Goal: Find specific page/section: Find specific page/section

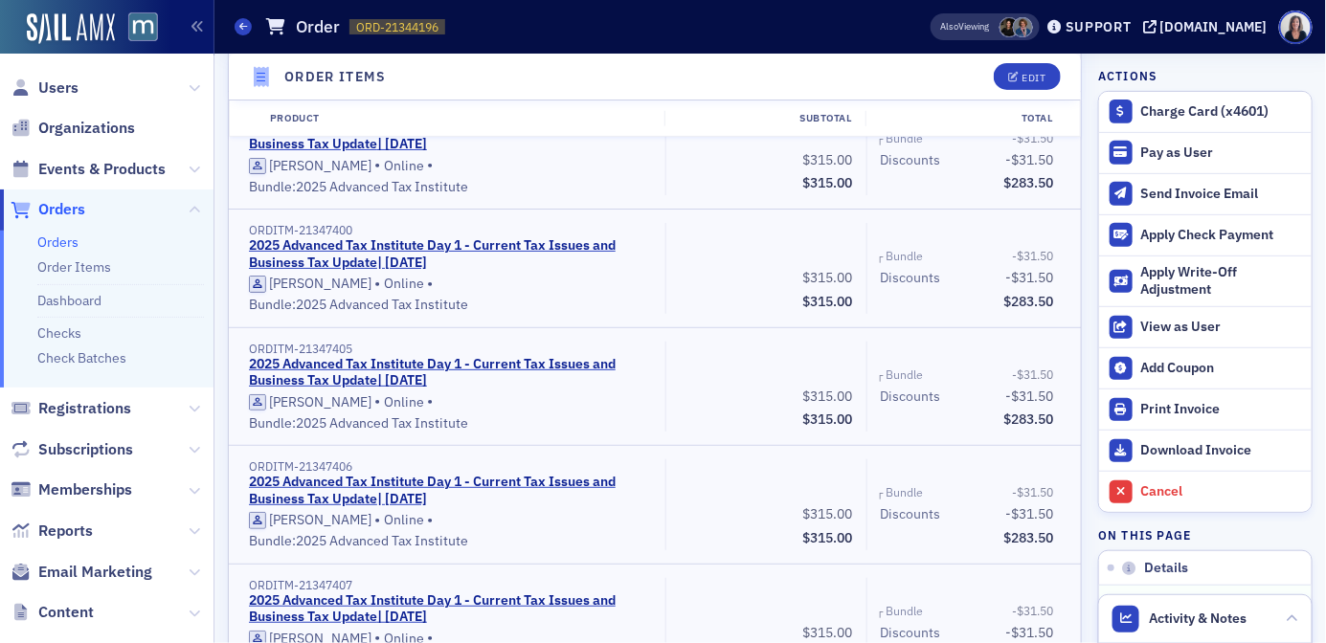
scroll to position [4779, 0]
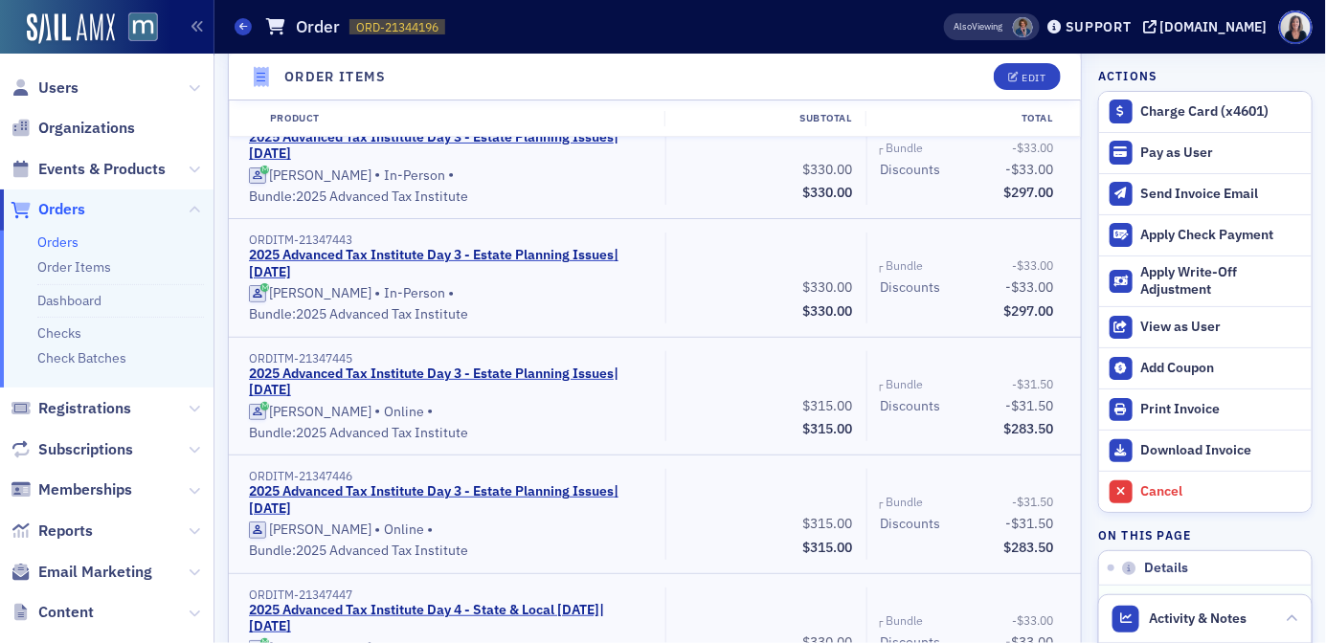
scroll to position [9503, 0]
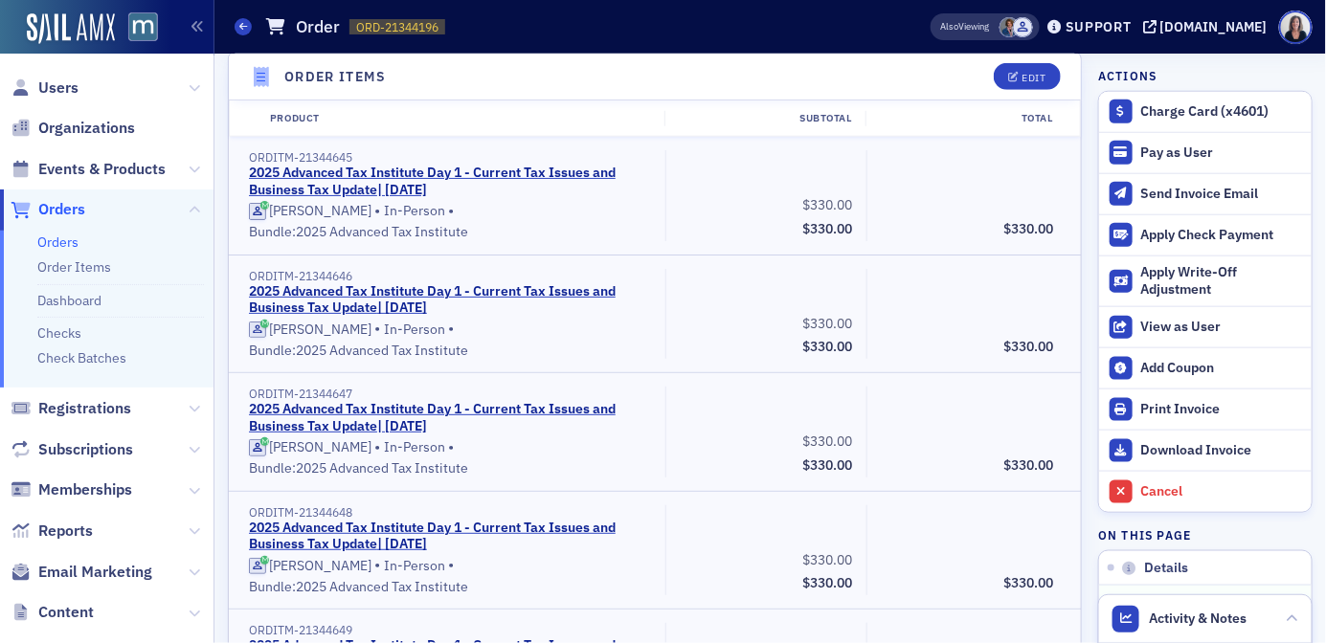
scroll to position [611, 0]
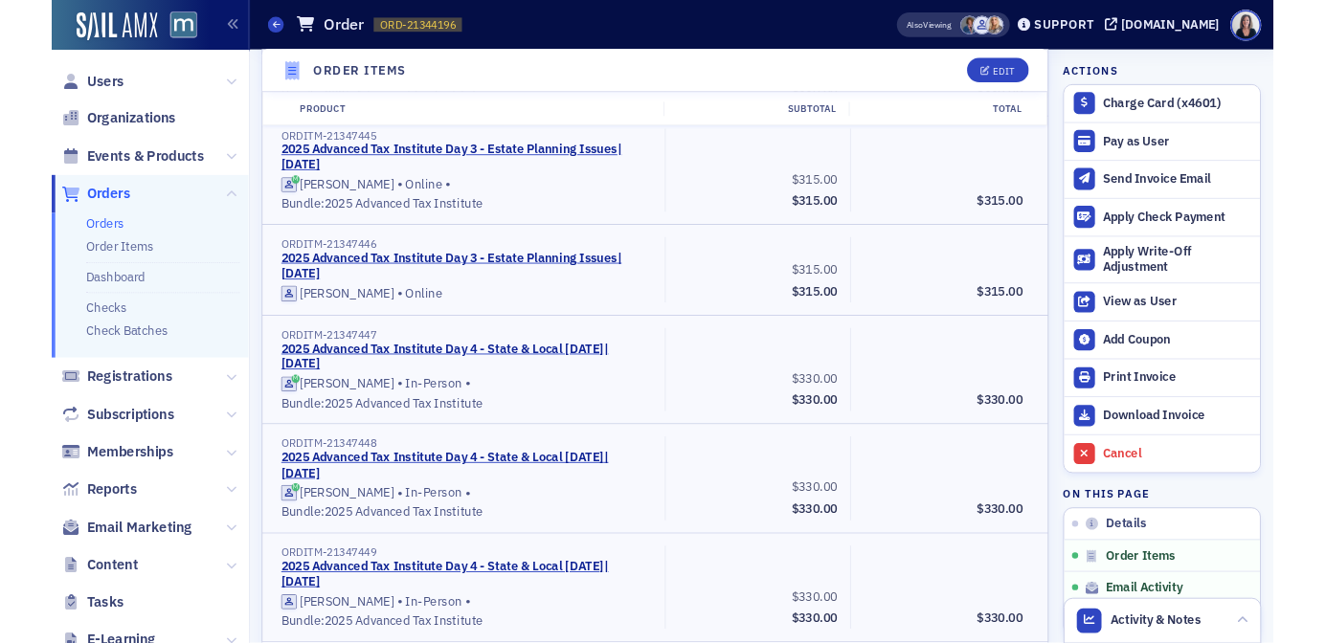
scroll to position [9768, 0]
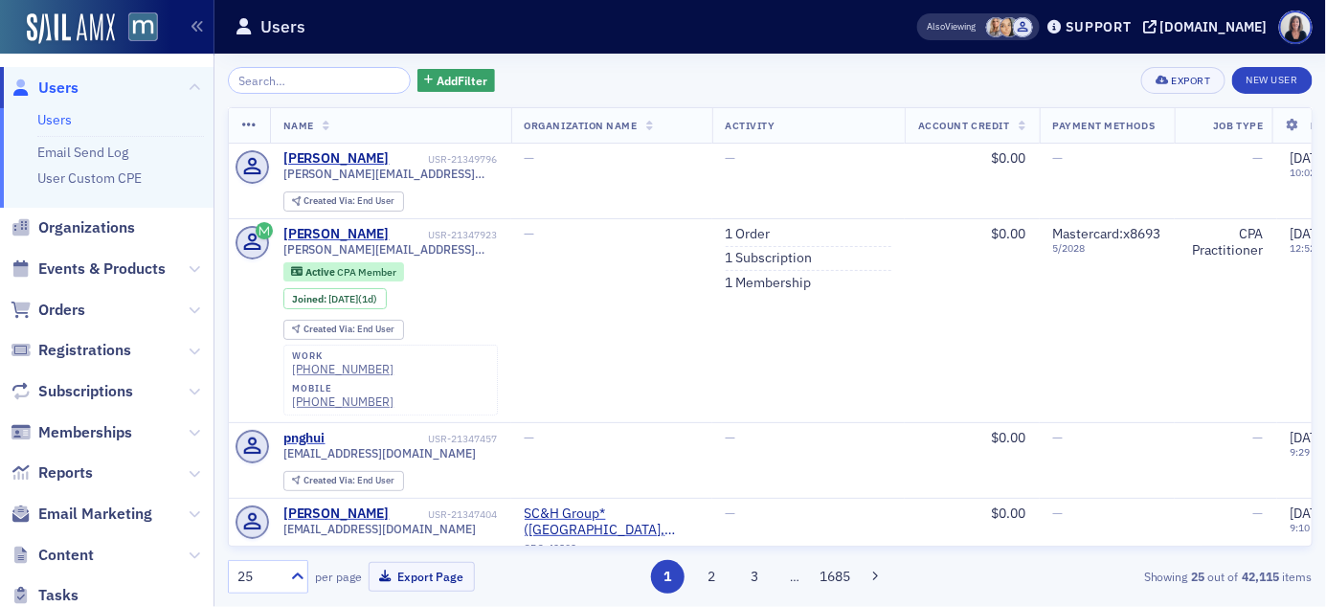
click at [295, 84] on input "search" at bounding box center [319, 80] width 183 height 27
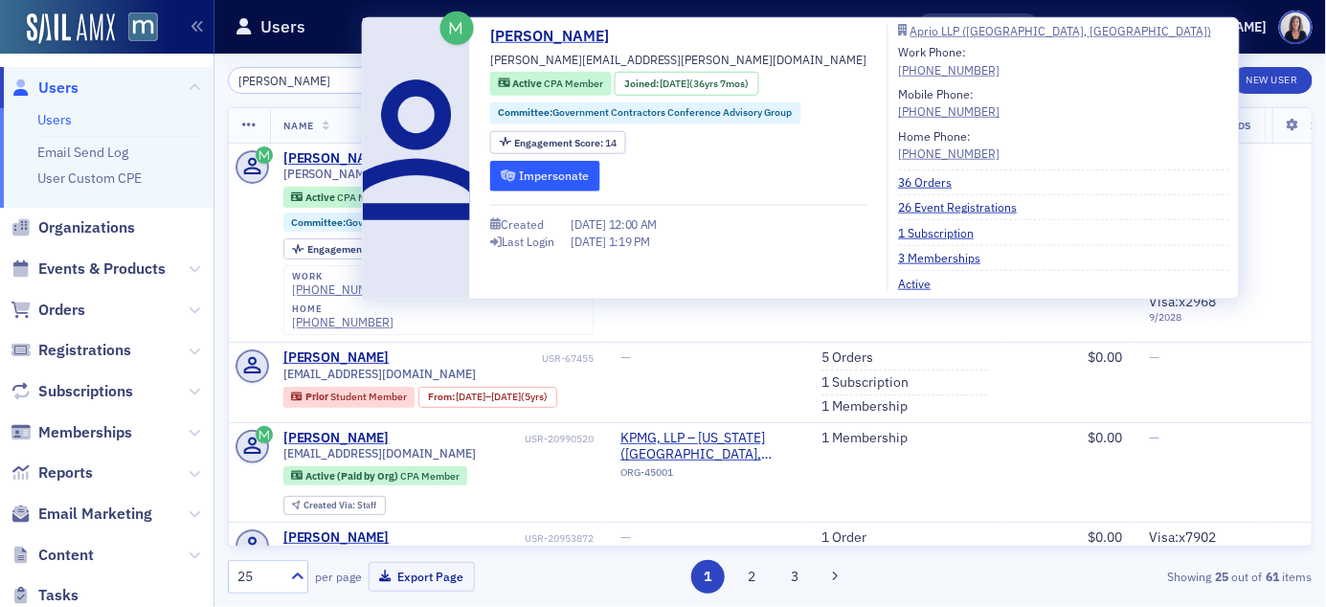
type input "teresa flynn"
click at [558, 169] on button "Impersonate" at bounding box center [545, 176] width 110 height 30
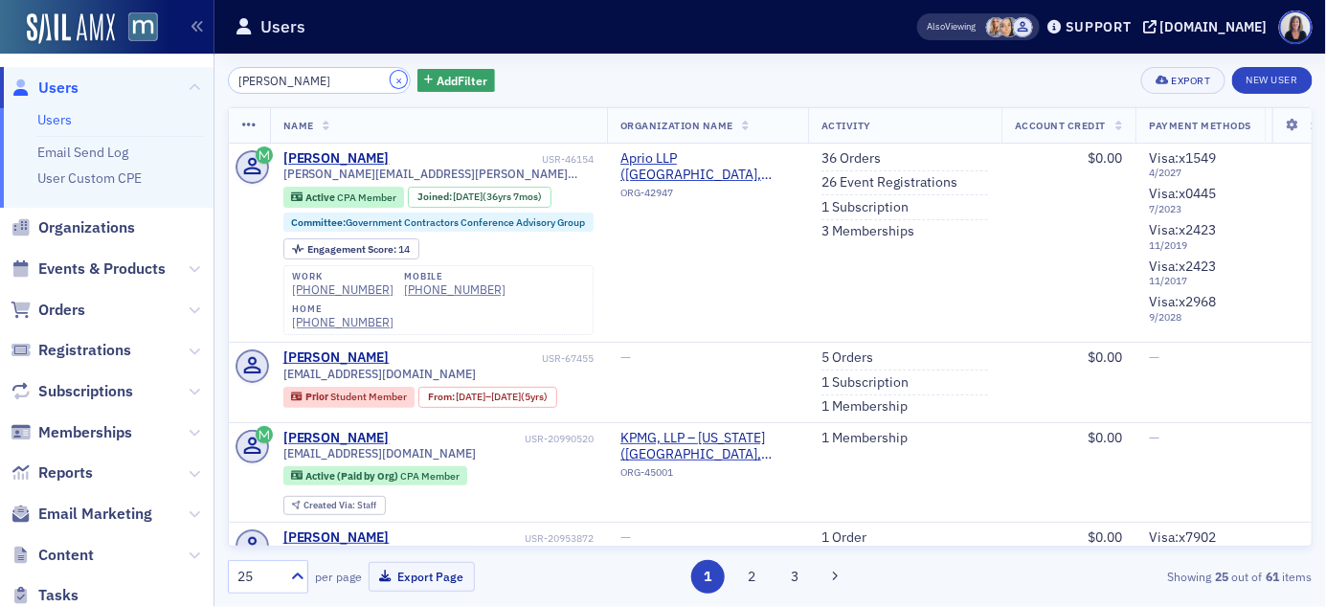
click at [391, 75] on button "×" at bounding box center [399, 79] width 17 height 17
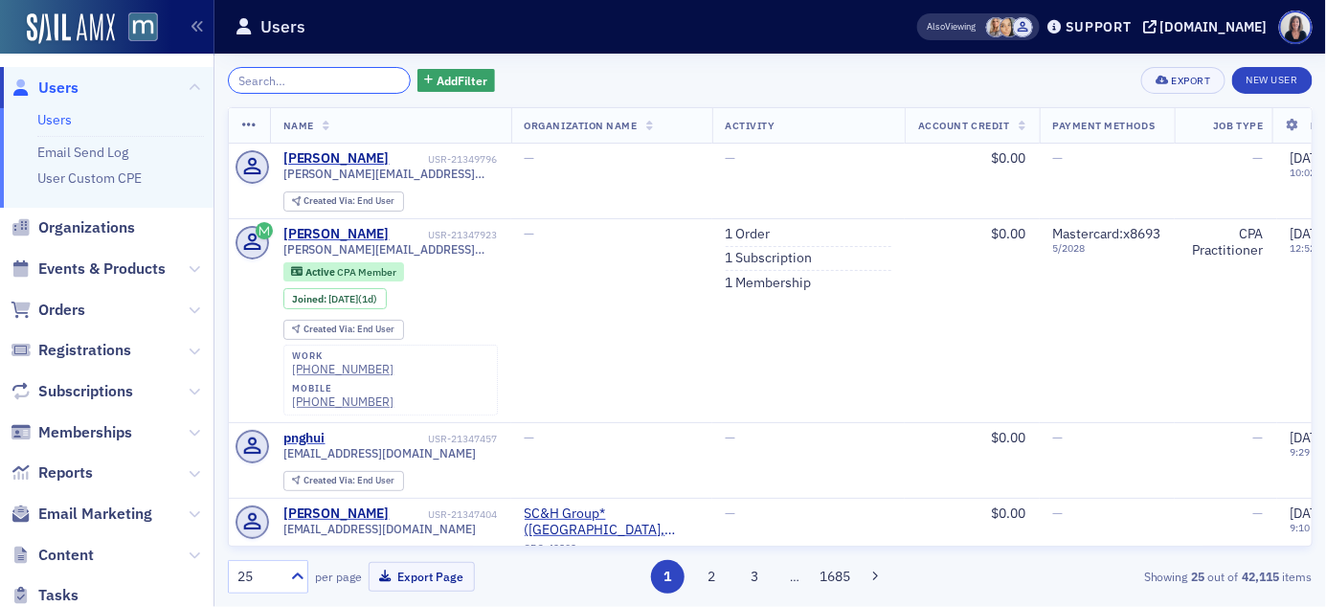
click at [361, 79] on input "search" at bounding box center [319, 80] width 183 height 27
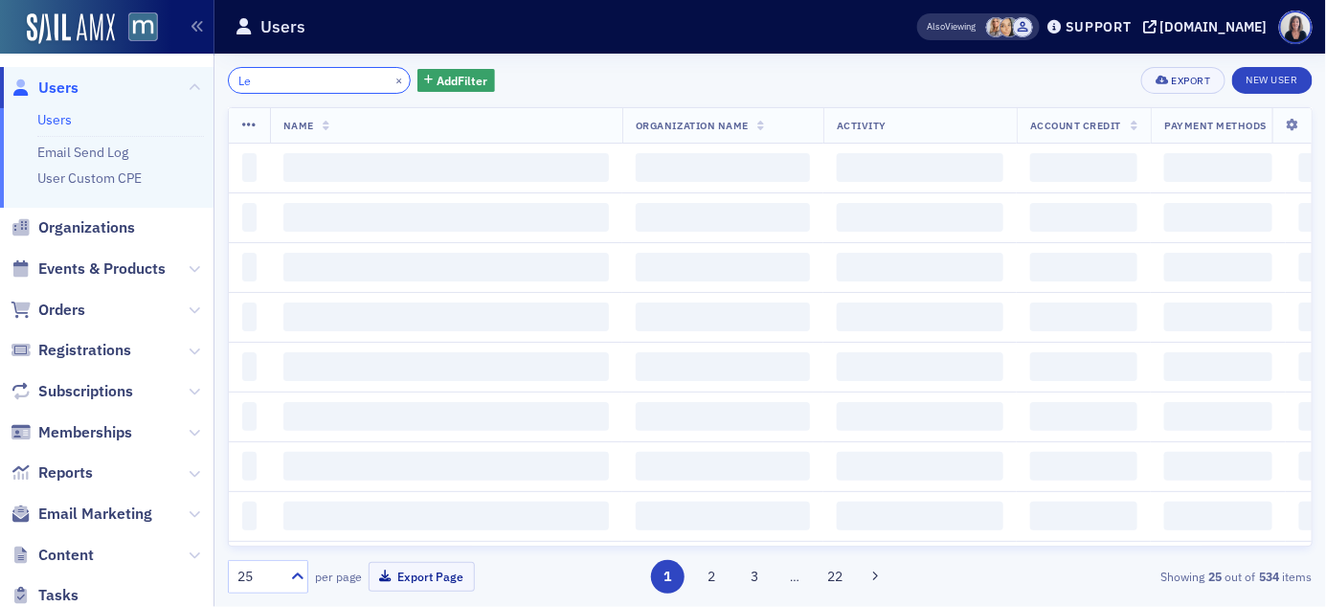
type input "L"
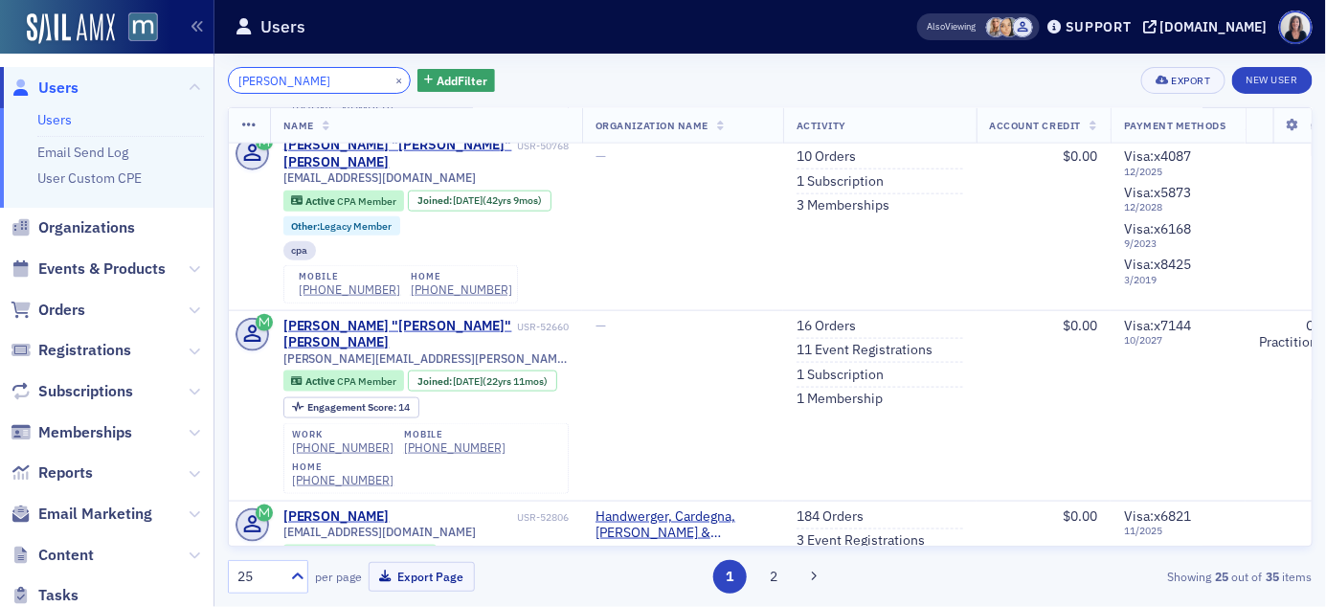
scroll to position [759, 0]
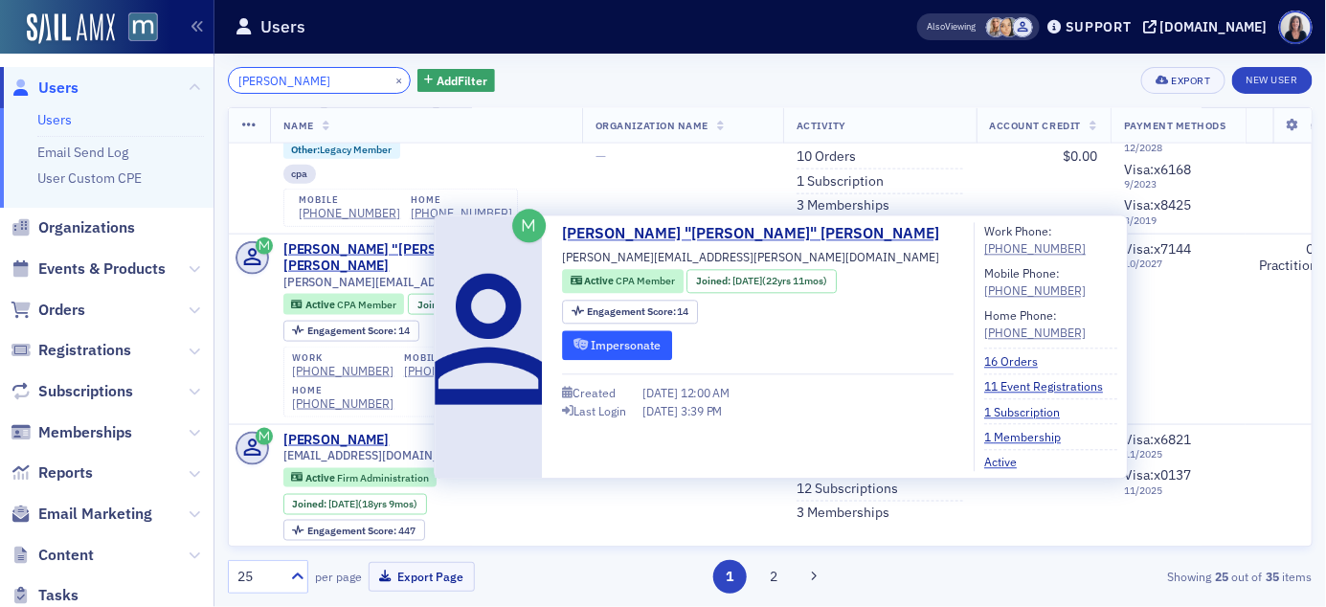
type input "Gardner"
click at [609, 342] on button "Impersonate" at bounding box center [617, 345] width 110 height 30
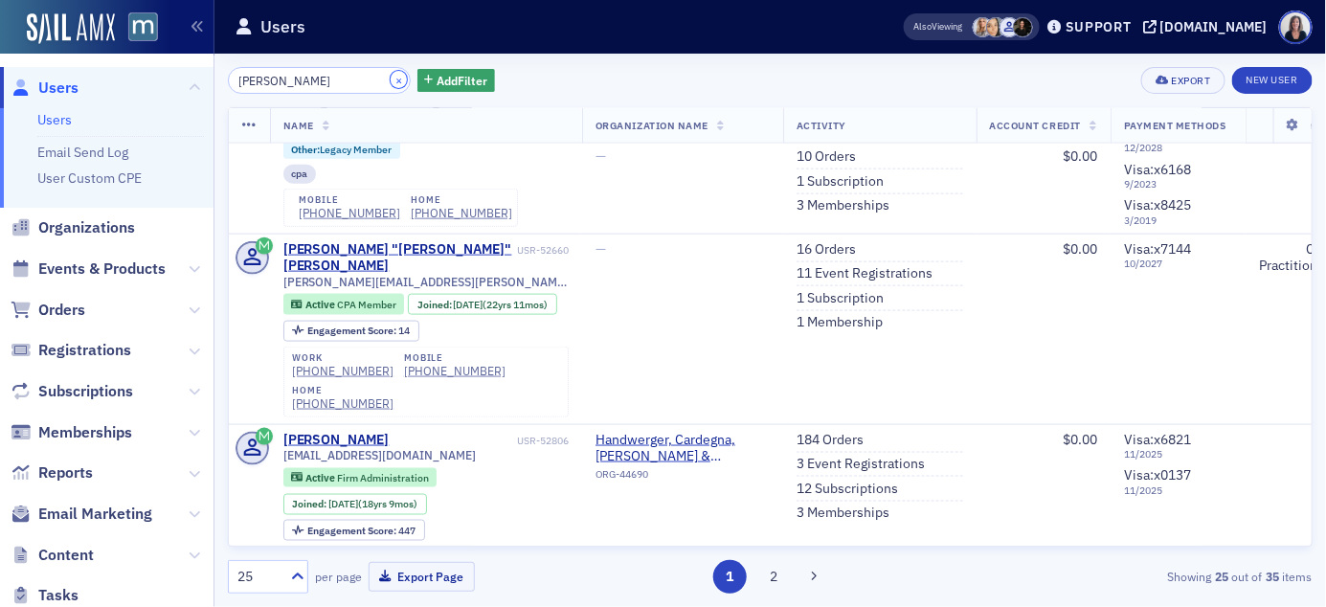
click at [391, 79] on button "×" at bounding box center [399, 79] width 17 height 17
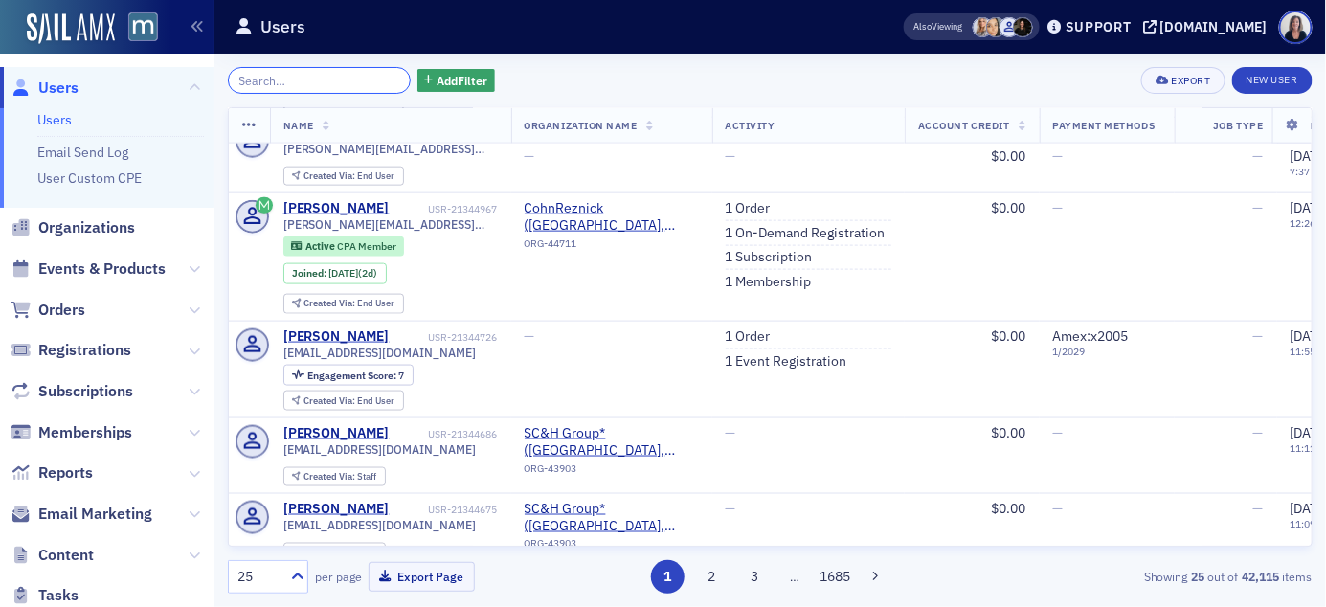
click at [340, 79] on input "search" at bounding box center [319, 80] width 183 height 27
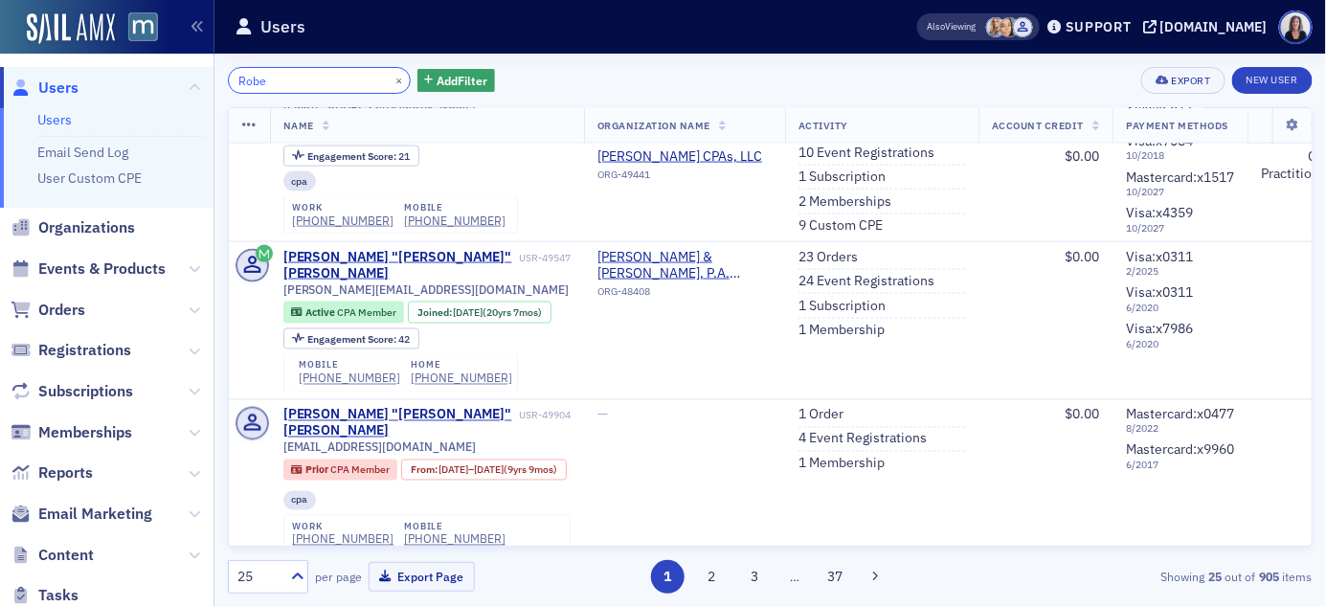
scroll to position [2178, 0]
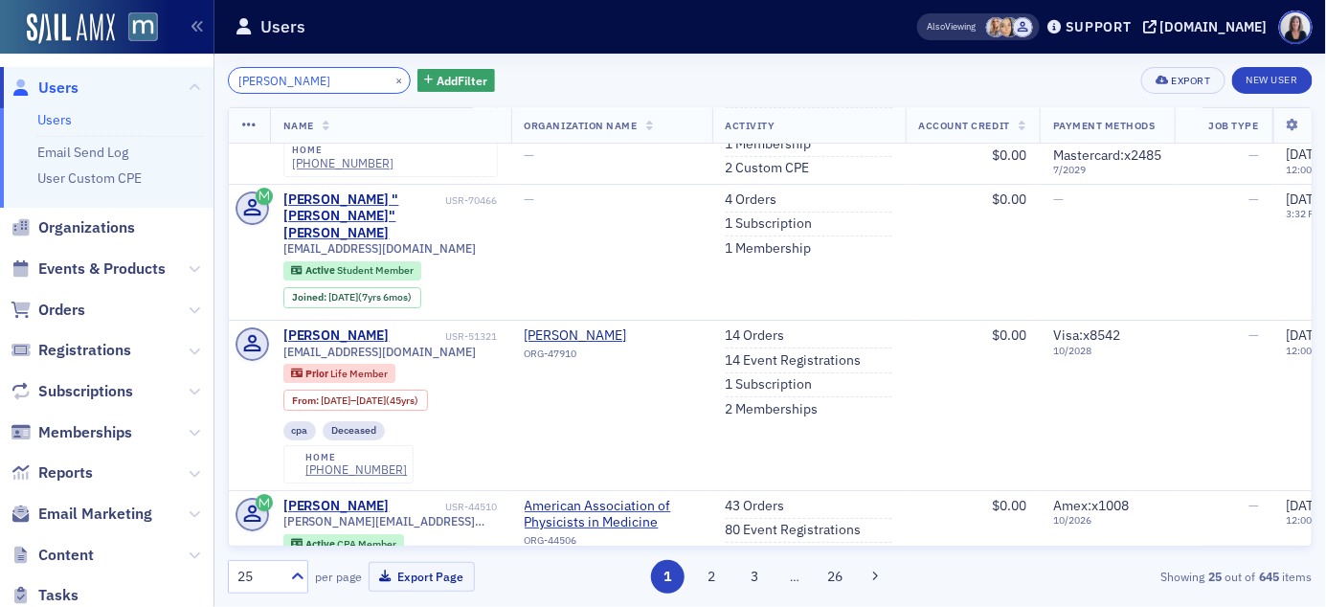
type input "Robert"
click at [101, 265] on span "Events & Products" at bounding box center [101, 269] width 127 height 21
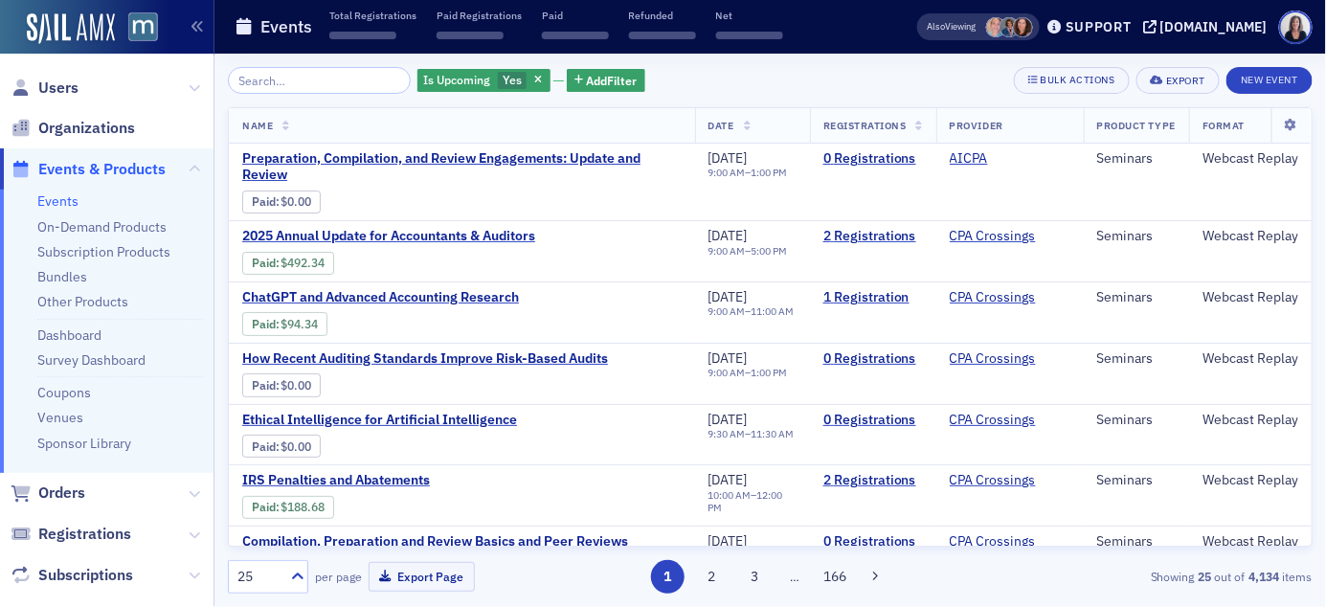
click at [359, 73] on input "search" at bounding box center [319, 80] width 183 height 27
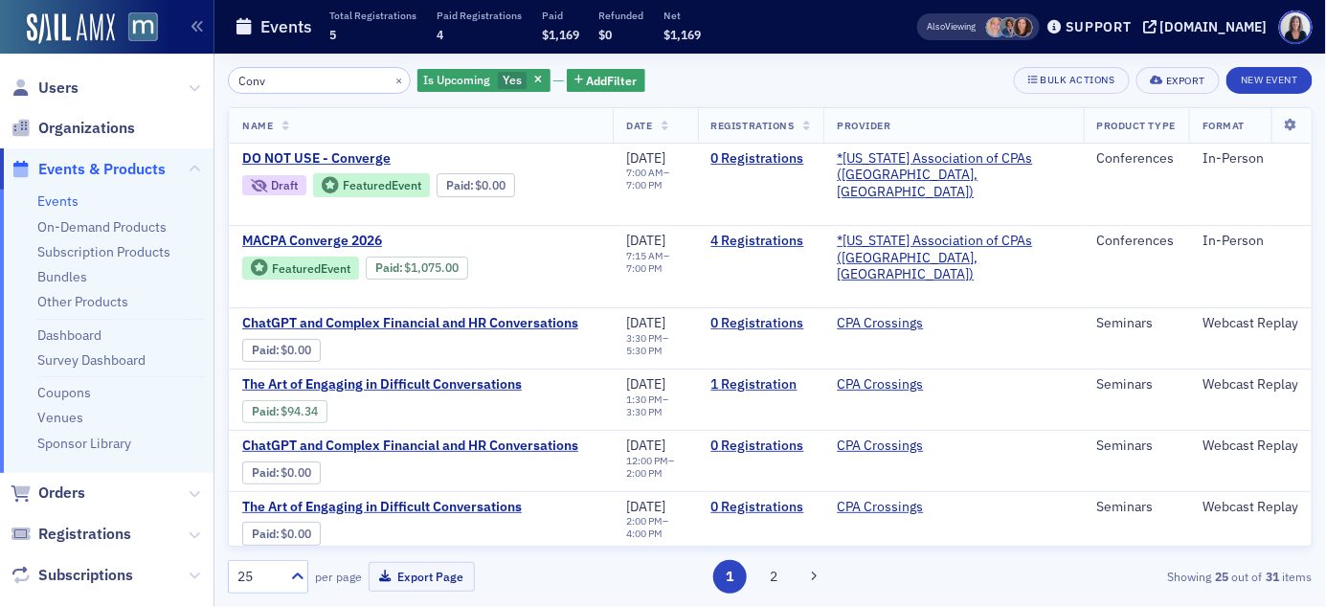
type input "Conv"
click at [391, 81] on button "×" at bounding box center [399, 79] width 17 height 17
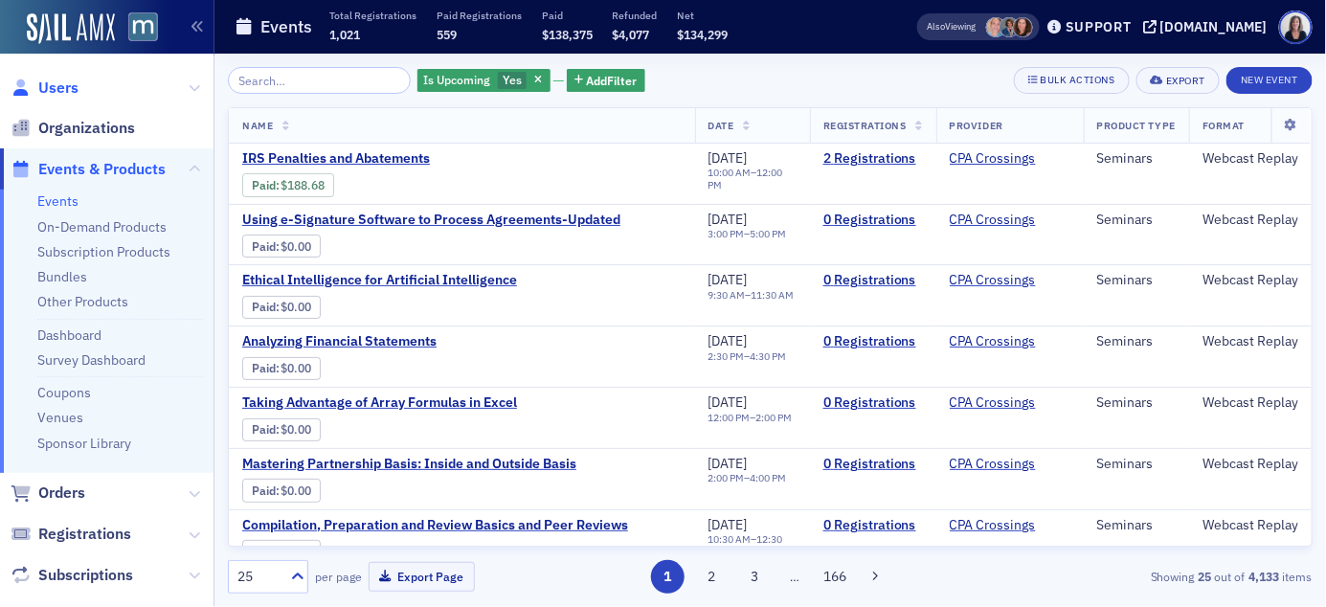
click at [74, 89] on span "Users" at bounding box center [58, 88] width 40 height 21
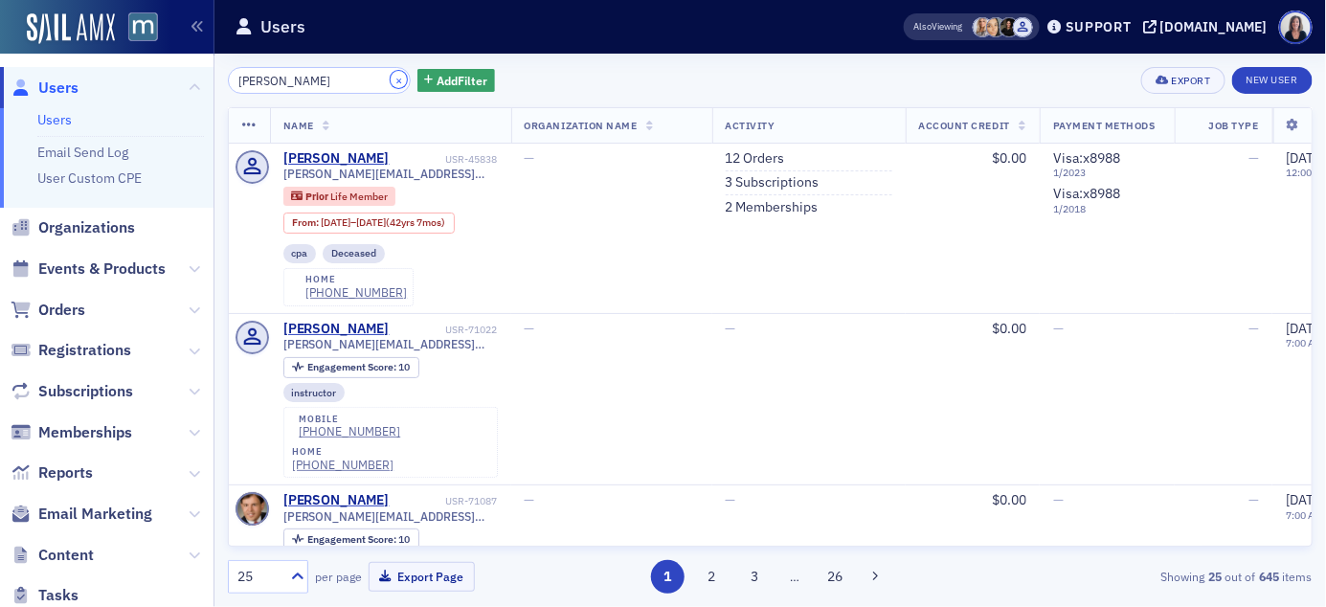
click at [391, 79] on button "×" at bounding box center [399, 79] width 17 height 17
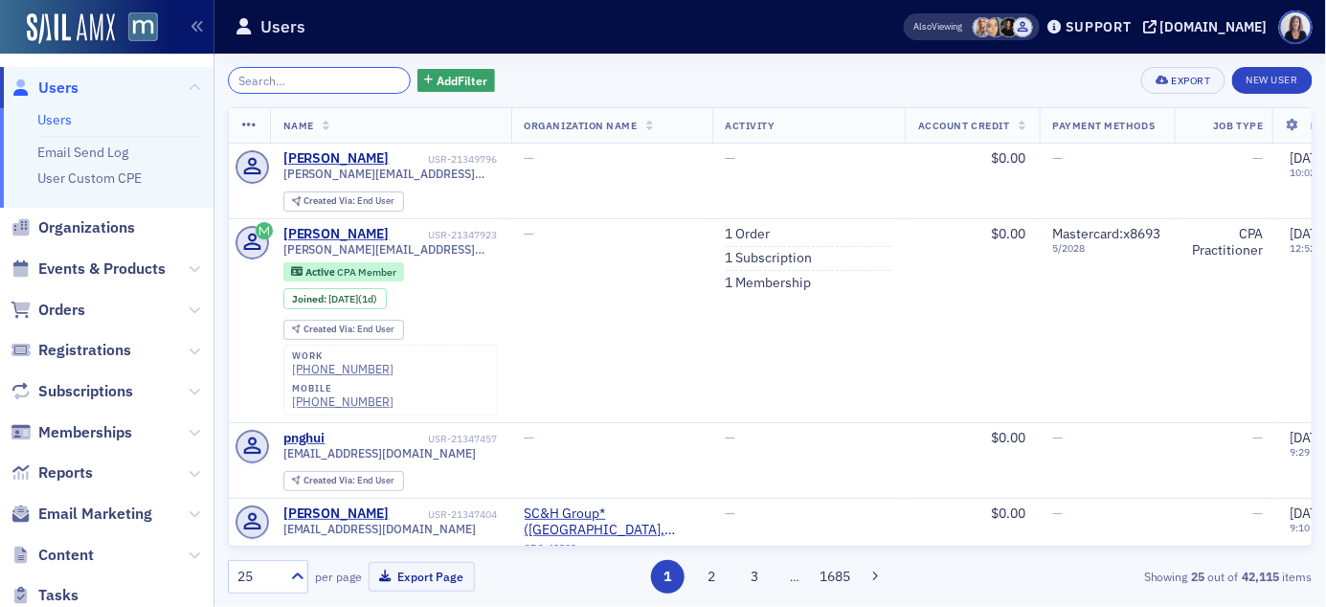
click at [350, 79] on input "search" at bounding box center [319, 80] width 183 height 27
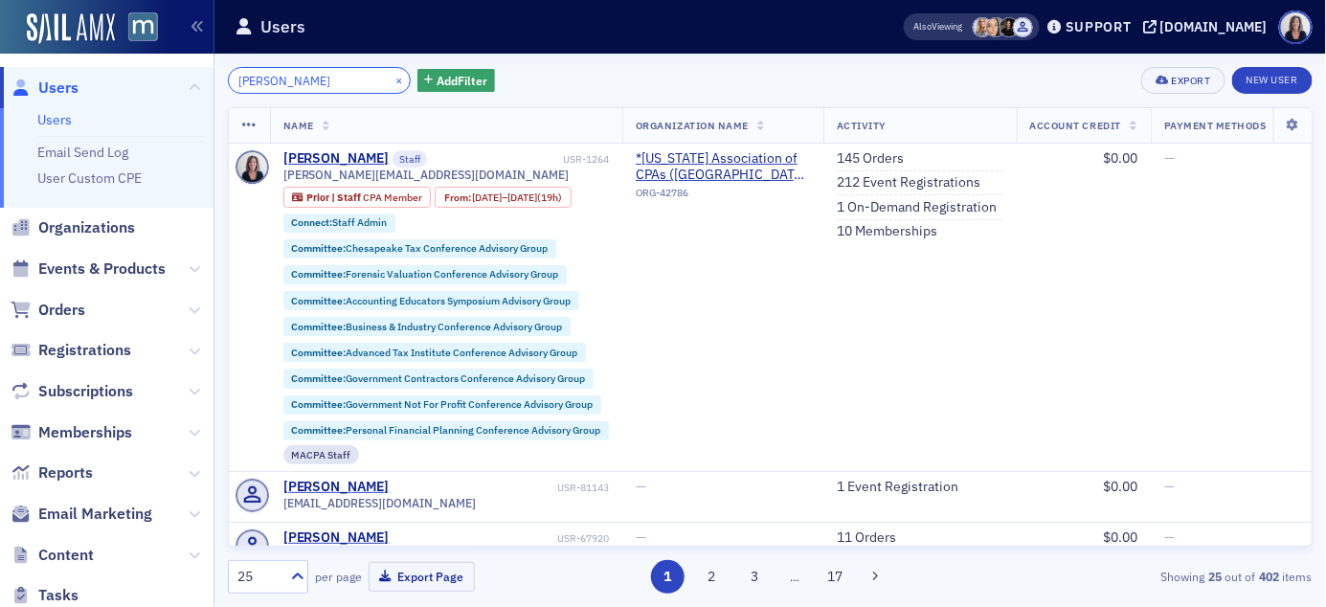
type input "Kelly brown"
click at [391, 80] on button "×" at bounding box center [399, 79] width 17 height 17
